Goal: Task Accomplishment & Management: Manage account settings

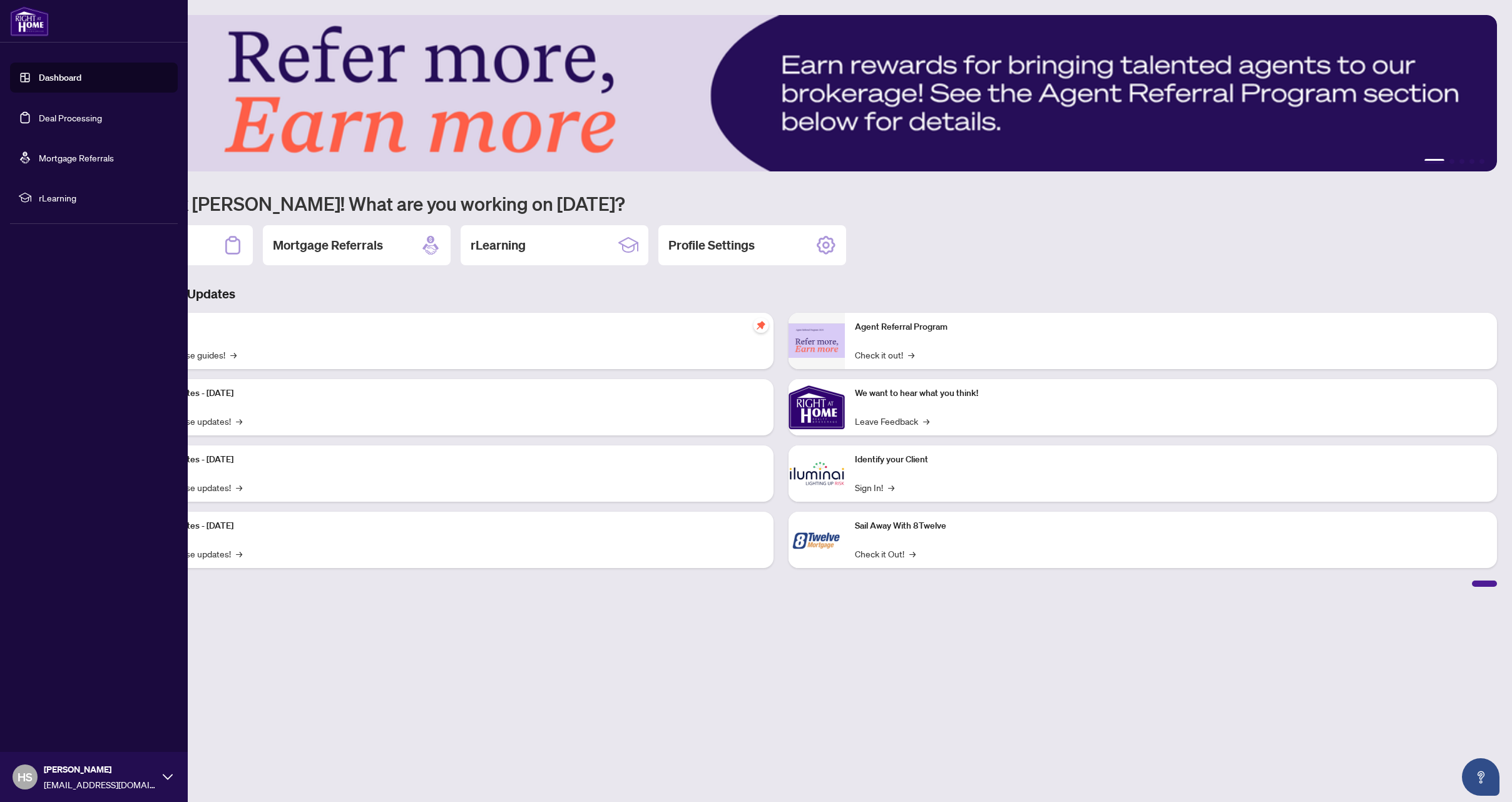
click at [56, 115] on link "Deal Processing" at bounding box center [70, 117] width 63 height 12
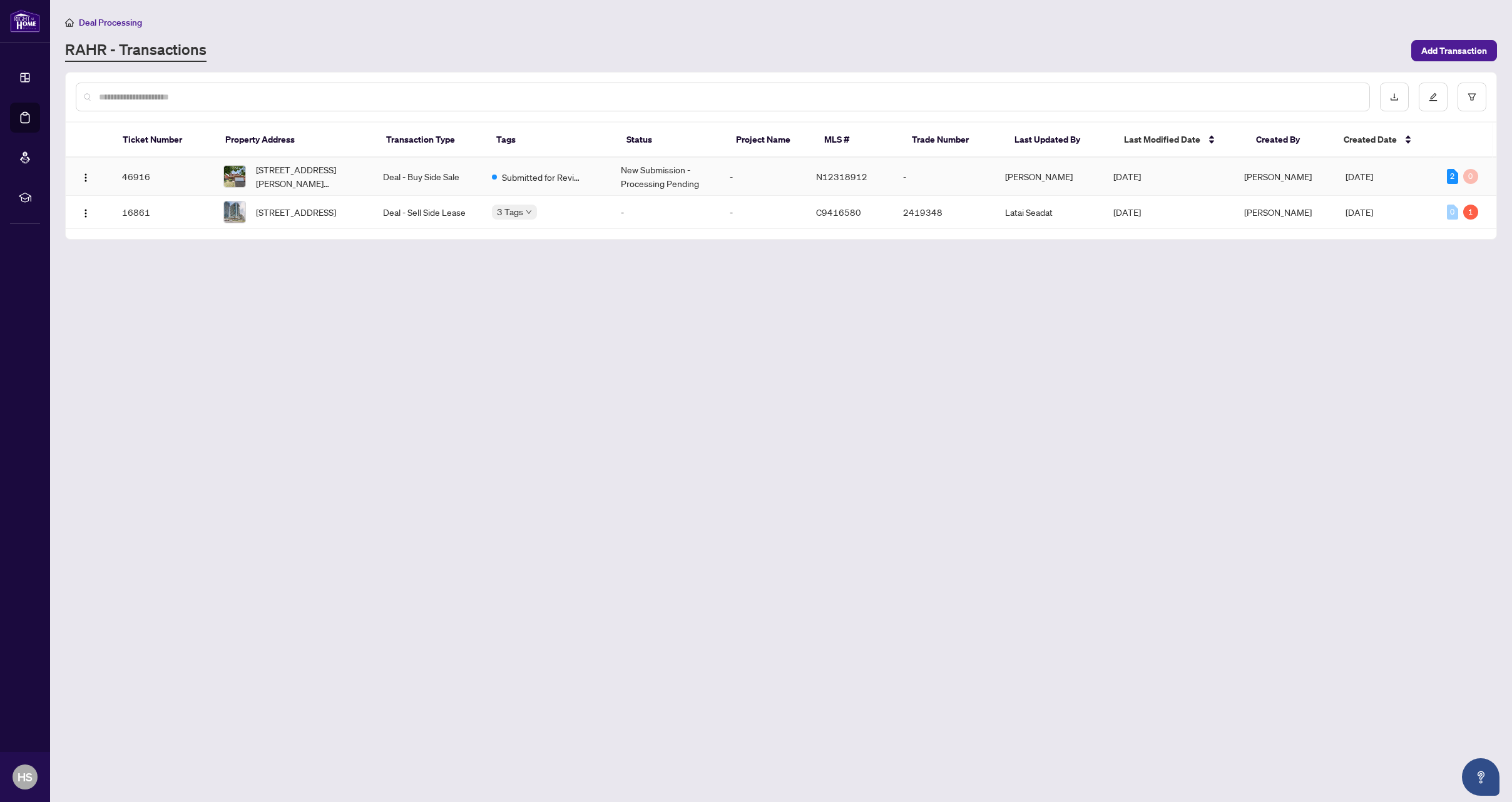
click at [434, 178] on td "Deal - Buy Side Sale" at bounding box center [427, 177] width 109 height 38
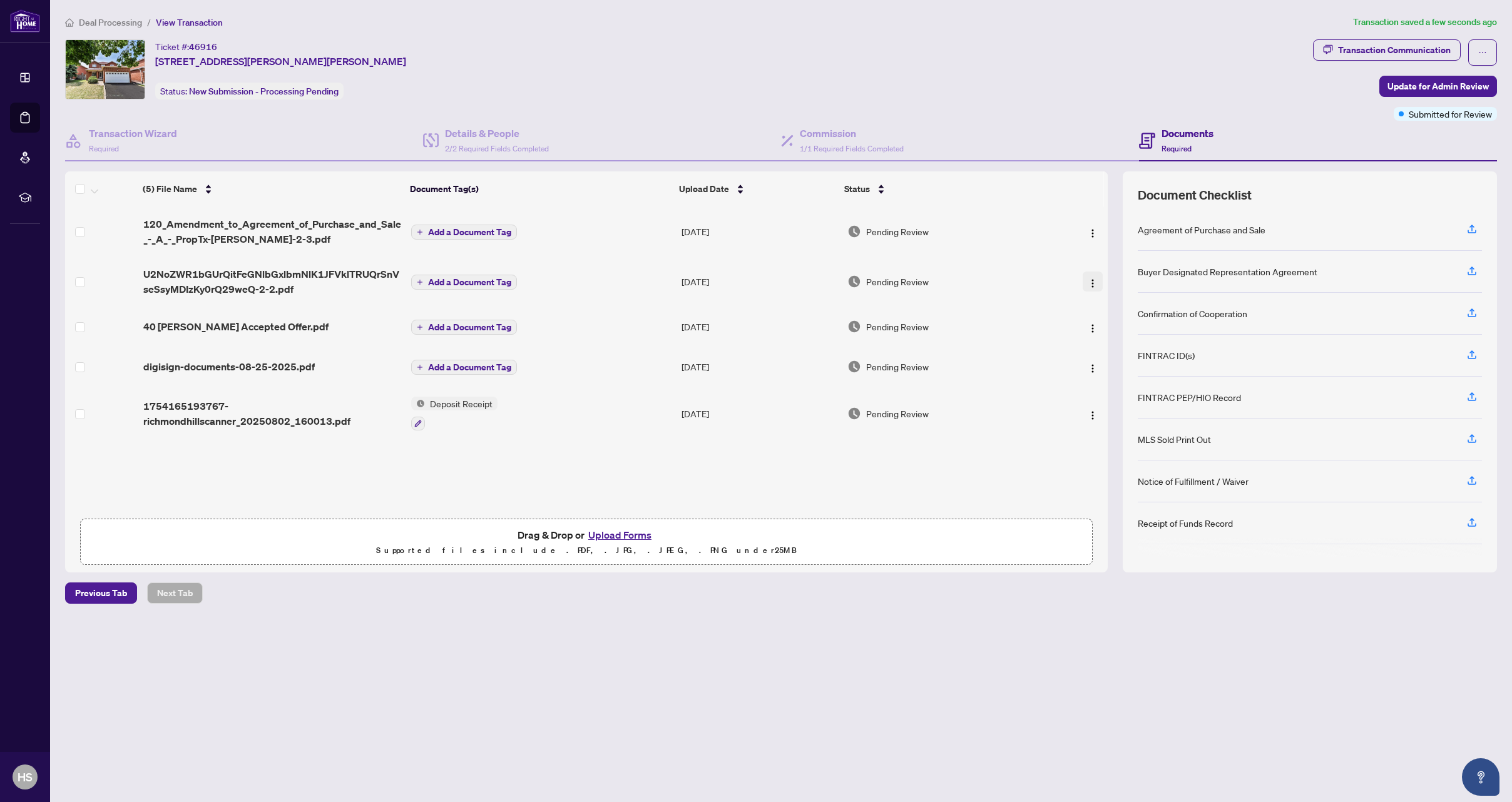
click at [1089, 282] on img "button" at bounding box center [1092, 283] width 10 height 10
click at [933, 271] on td "Pending Review" at bounding box center [946, 282] width 207 height 50
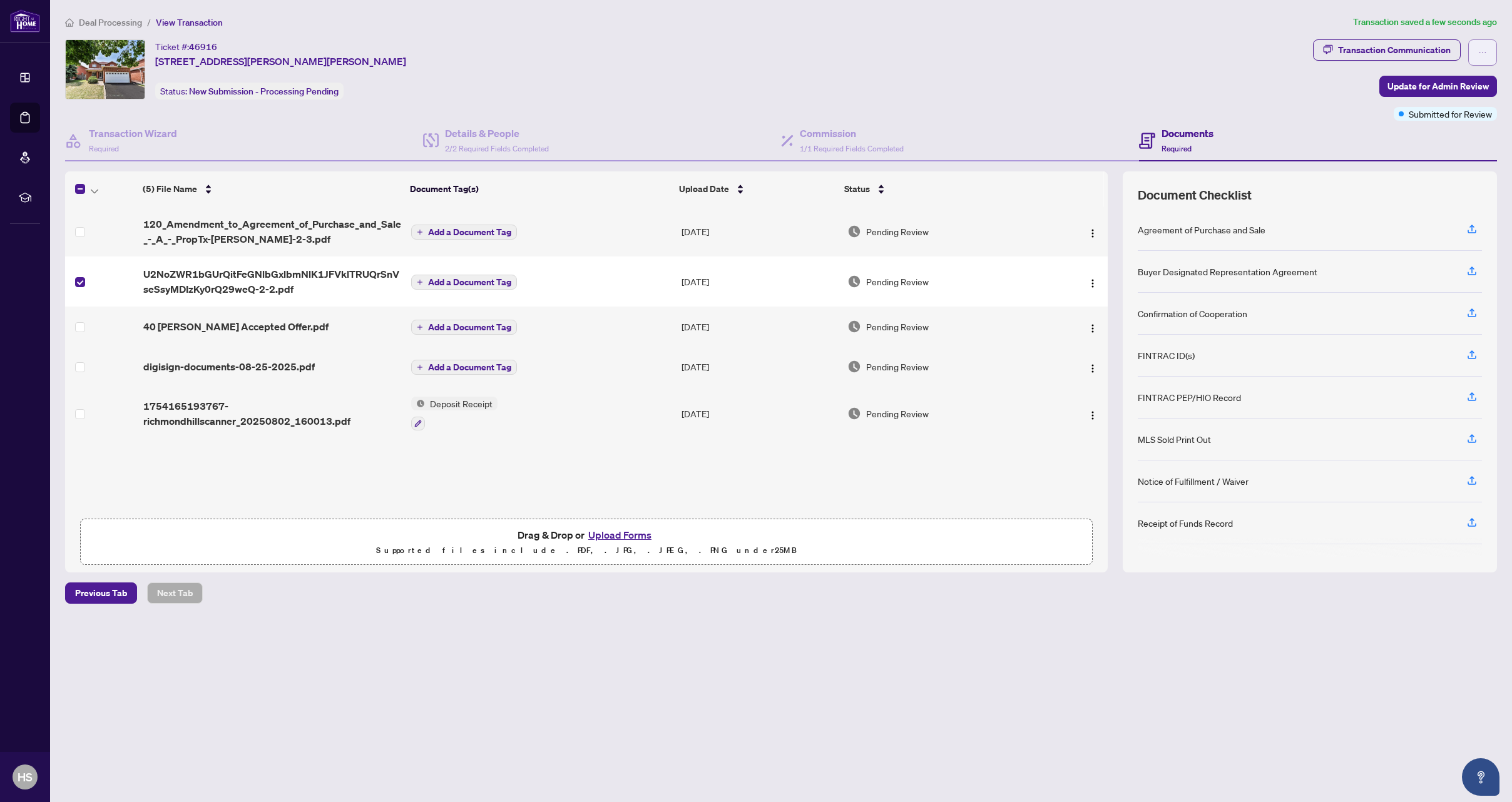
click at [1484, 50] on icon "ellipsis" at bounding box center [1482, 52] width 9 height 9
click at [1427, 79] on span "Update for Admin Review" at bounding box center [1438, 87] width 102 height 20
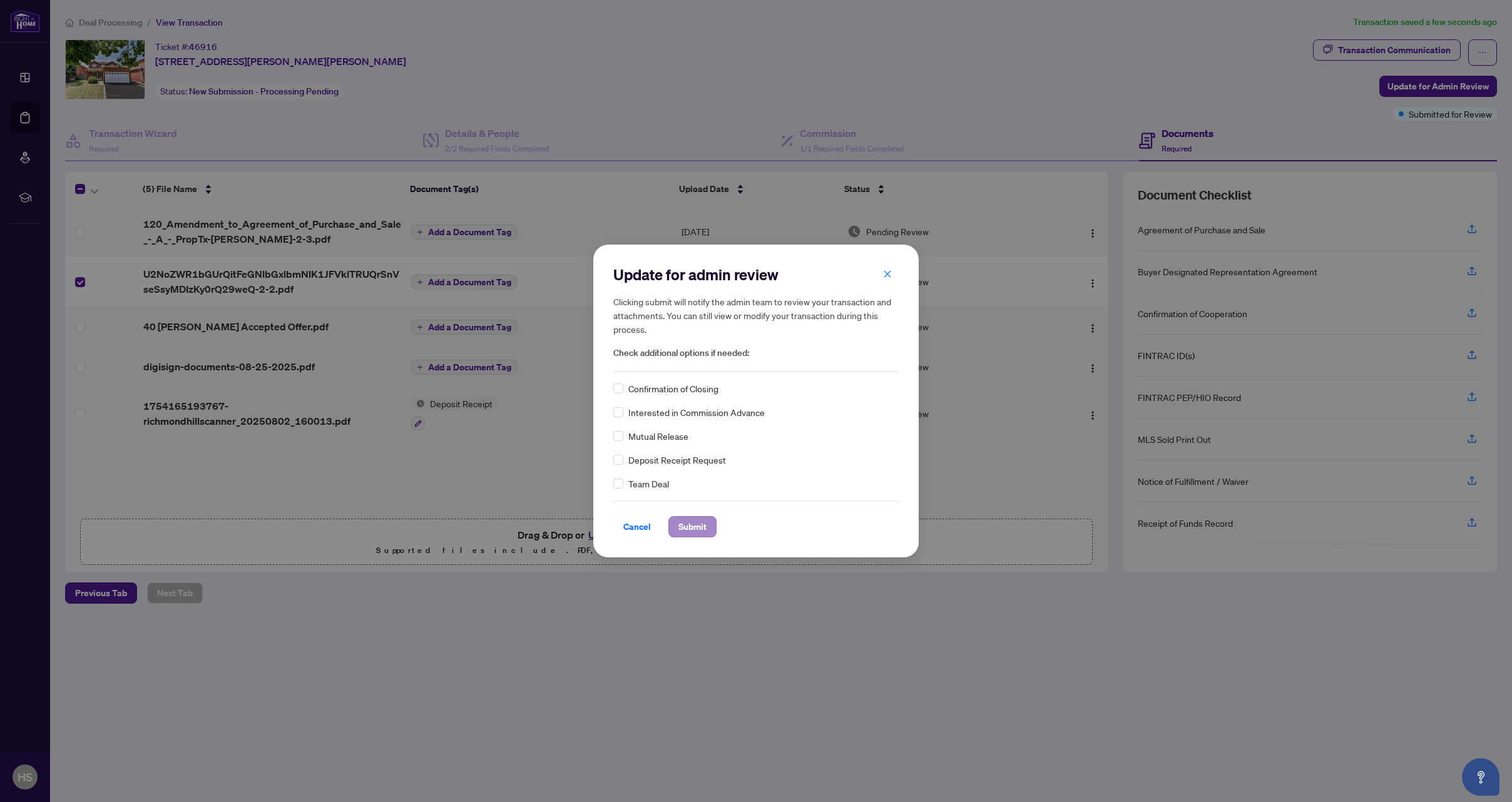
click at [690, 529] on span "Submit" at bounding box center [693, 527] width 28 height 20
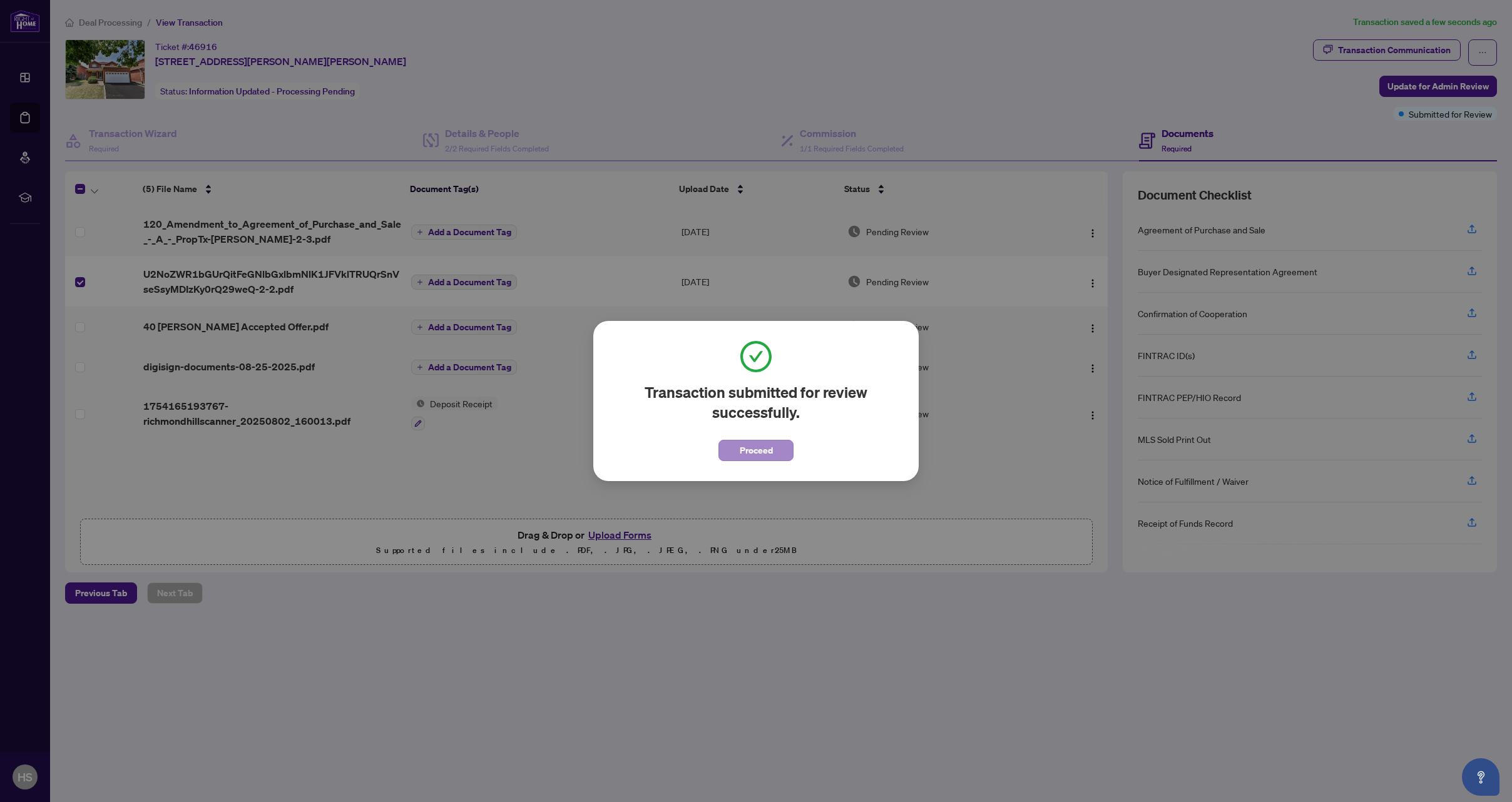
click at [783, 457] on button "Proceed" at bounding box center [756, 450] width 75 height 21
